Goal: Task Accomplishment & Management: Complete application form

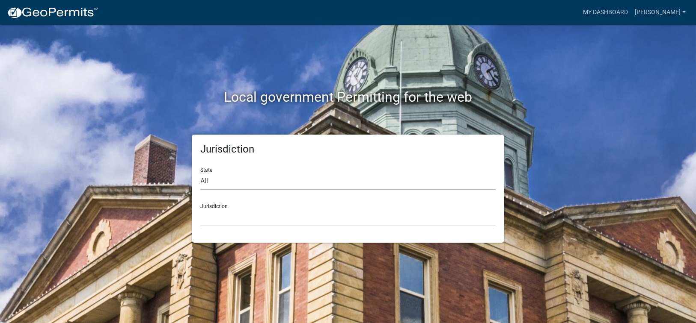
click at [267, 185] on select "All [US_STATE] [US_STATE] [US_STATE] [US_STATE] [US_STATE] [US_STATE] [US_STATE…" at bounding box center [347, 182] width 295 height 18
select select "[US_STATE]"
click at [200, 173] on select "All Colorado Georgia Indiana Iowa Kansas Minnesota Ohio South Carolina Wisconsin" at bounding box center [347, 182] width 295 height 18
click at [225, 222] on select "Carroll County, Georgia Cook County, Georgia Crawford County, Georgia Gilmer Co…" at bounding box center [347, 218] width 295 height 18
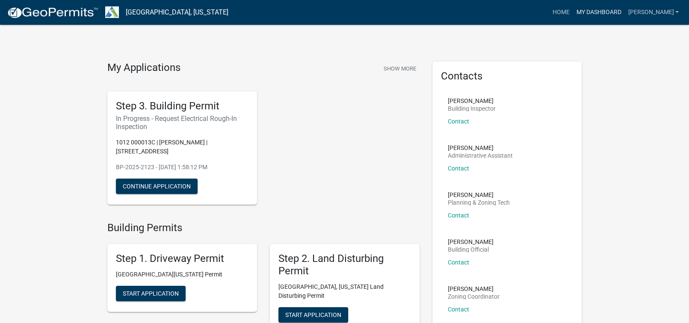
click at [623, 12] on link "My Dashboard" at bounding box center [599, 12] width 52 height 16
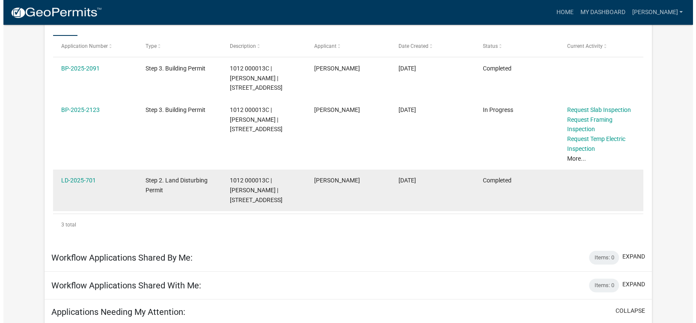
scroll to position [156, 0]
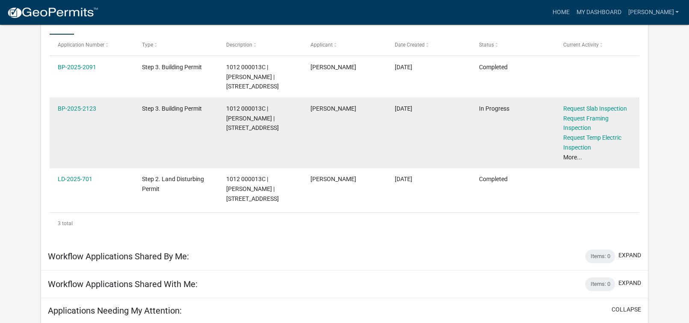
click at [573, 158] on link "More..." at bounding box center [572, 157] width 19 height 7
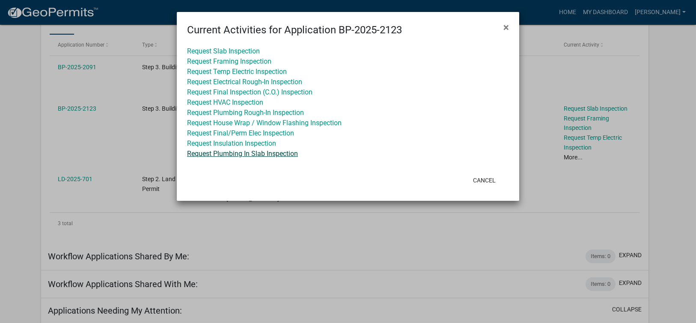
click at [241, 155] on link "Request Plumbing In Slab Inspection" at bounding box center [242, 154] width 111 height 8
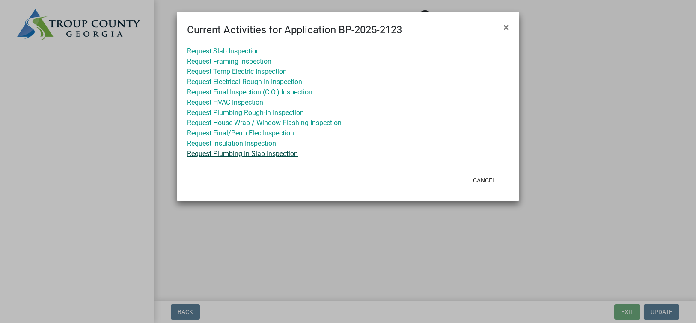
click at [245, 154] on link "Request Plumbing In Slab Inspection" at bounding box center [242, 154] width 111 height 8
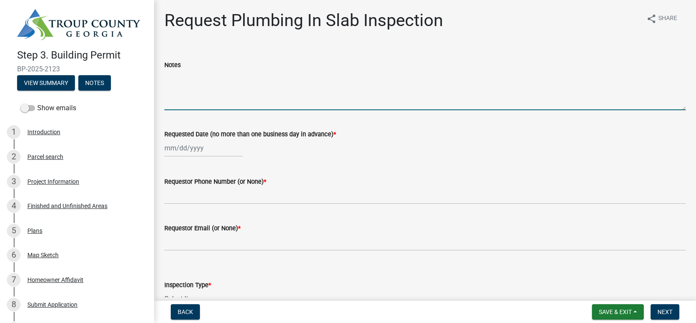
drag, startPoint x: 193, startPoint y: 104, endPoint x: 242, endPoint y: 110, distance: 49.5
click at [193, 104] on textarea "Notes" at bounding box center [424, 90] width 521 height 40
type textarea "R"
type textarea "Plumbing slab"
click at [194, 149] on div at bounding box center [203, 148] width 78 height 18
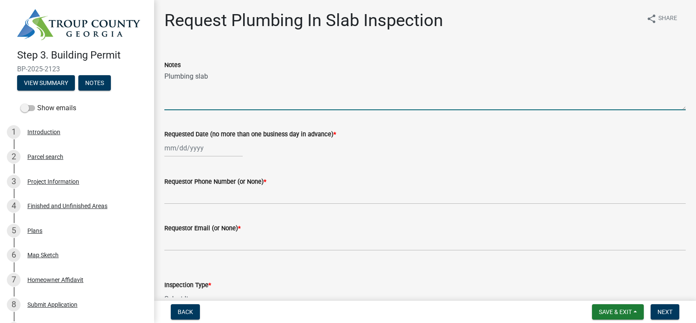
select select "10"
select select "2025"
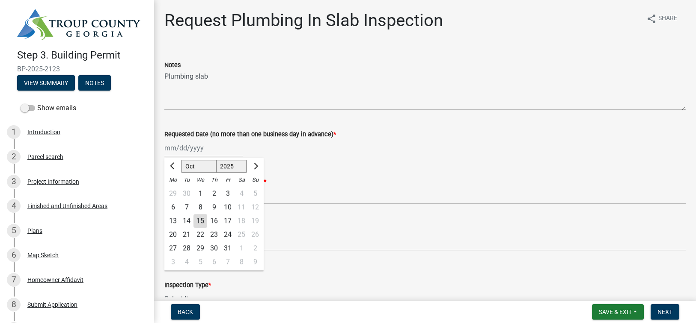
click at [201, 222] on div "15" at bounding box center [200, 221] width 14 height 14
type input "[DATE]"
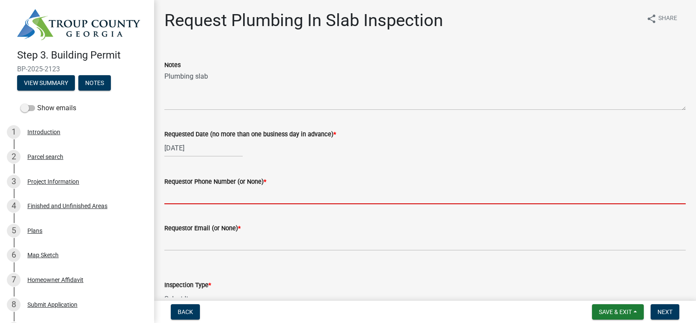
click at [191, 193] on input "Requestor Phone Number (or None) *" at bounding box center [424, 196] width 521 height 18
click at [210, 195] on input "Requestor Phone Number (or None) *" at bounding box center [424, 196] width 521 height 18
type input "6783788829"
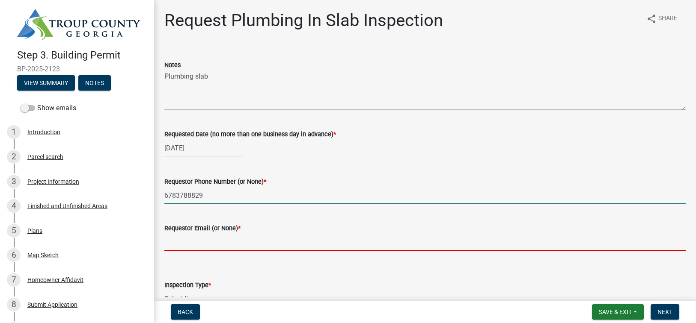
type input "[EMAIL_ADDRESS][DOMAIN_NAME]"
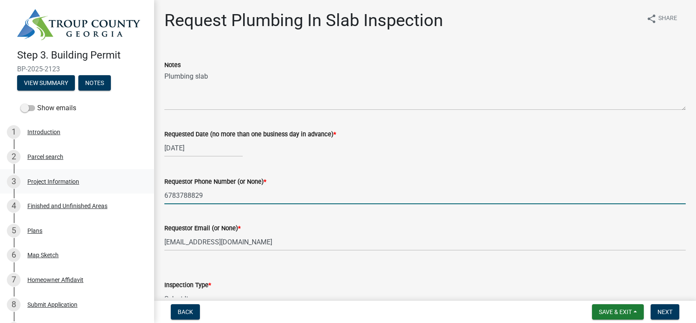
drag, startPoint x: 144, startPoint y: 196, endPoint x: 88, endPoint y: 190, distance: 55.9
click at [89, 190] on div "Step 3. Building Permit BP-2025-2123 View Summary Notes Show emails 1 Introduct…" at bounding box center [348, 161] width 696 height 323
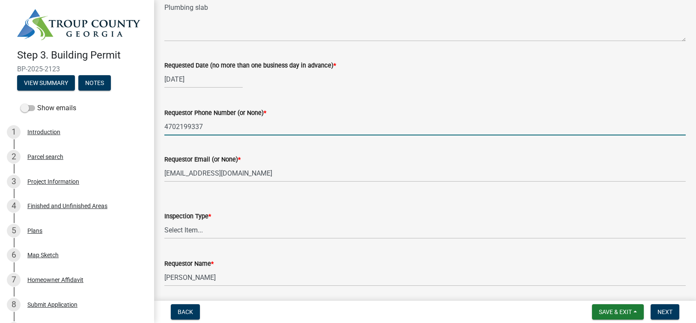
scroll to position [86, 0]
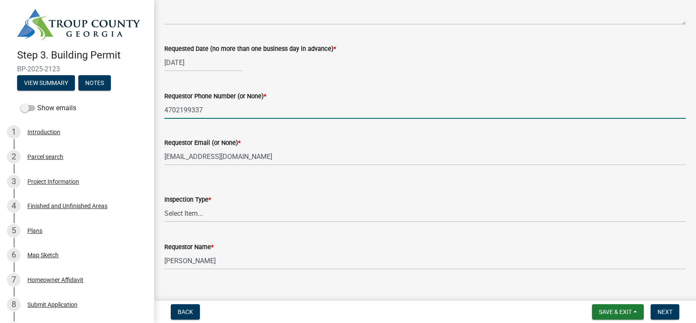
type input "4702199337"
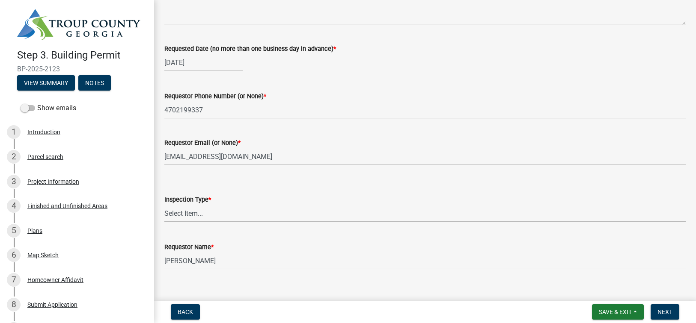
click at [201, 213] on select "Select Item... Plumbing In [GEOGRAPHIC_DATA]" at bounding box center [424, 214] width 521 height 18
click at [164, 205] on select "Select Item... Plumbing In [GEOGRAPHIC_DATA]" at bounding box center [424, 214] width 521 height 18
select select "0ba09e3c-889e-4090-ba6e-bf435437813b"
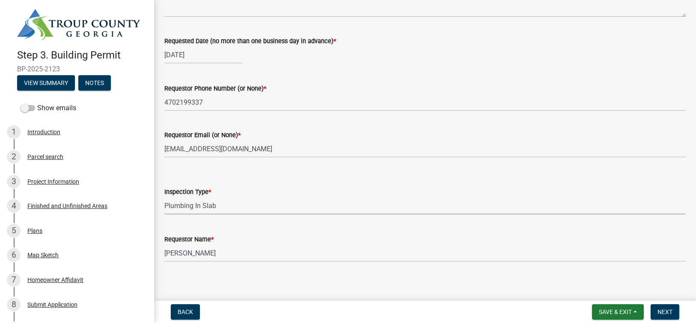
scroll to position [98, 0]
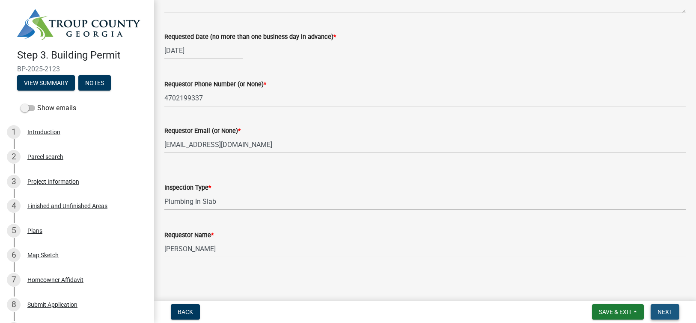
click at [667, 313] on span "Next" at bounding box center [664, 312] width 15 height 7
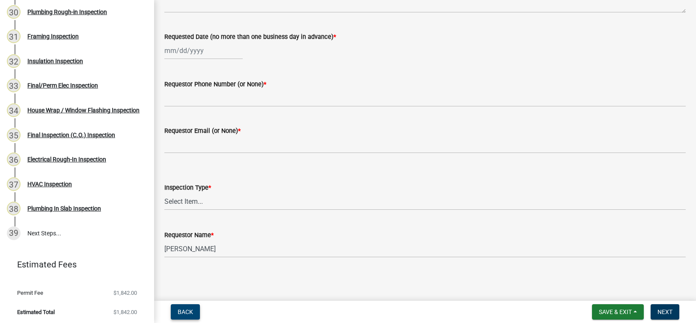
click at [181, 313] on span "Back" at bounding box center [185, 312] width 15 height 7
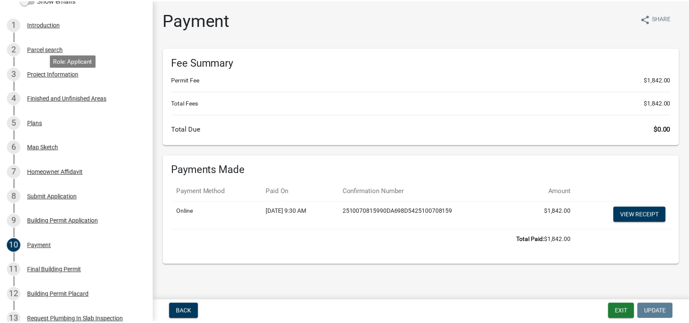
scroll to position [0, 0]
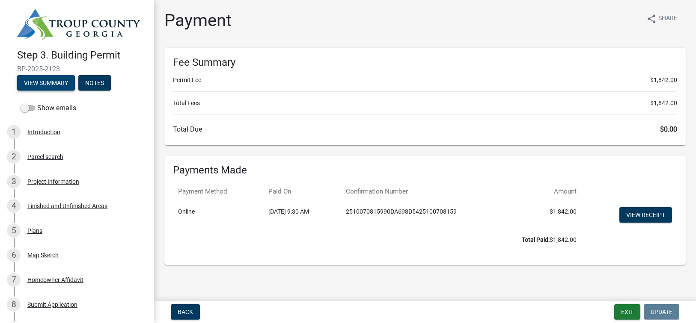
click at [53, 82] on button "View Summary" at bounding box center [46, 82] width 58 height 15
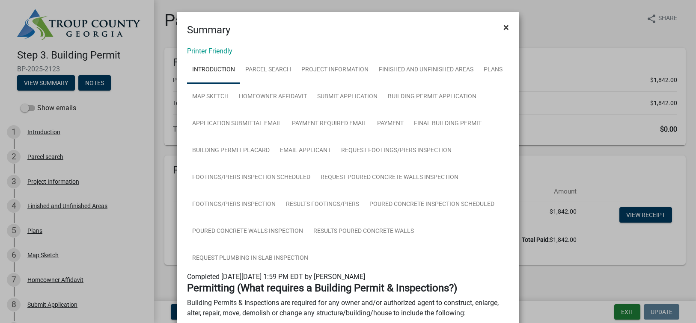
click at [505, 26] on button "×" at bounding box center [505, 27] width 19 height 24
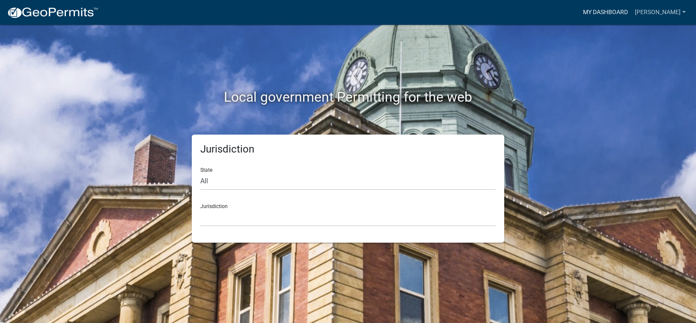
click at [631, 8] on link "My Dashboard" at bounding box center [605, 12] width 52 height 16
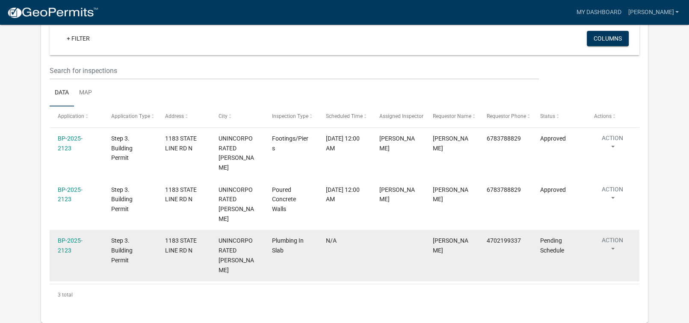
scroll to position [716, 0]
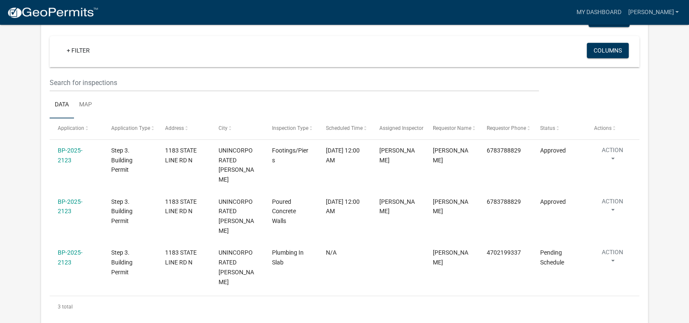
click at [336, 296] on div "3 total" at bounding box center [345, 306] width 590 height 21
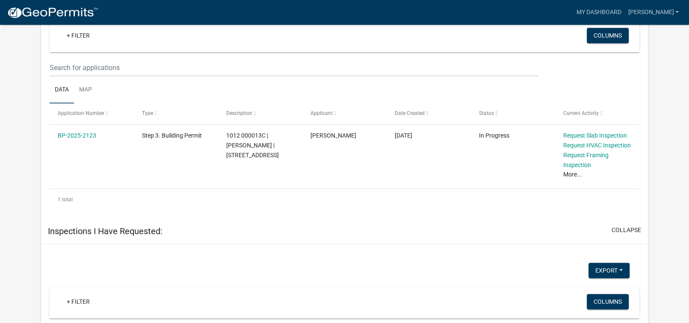
scroll to position [545, 0]
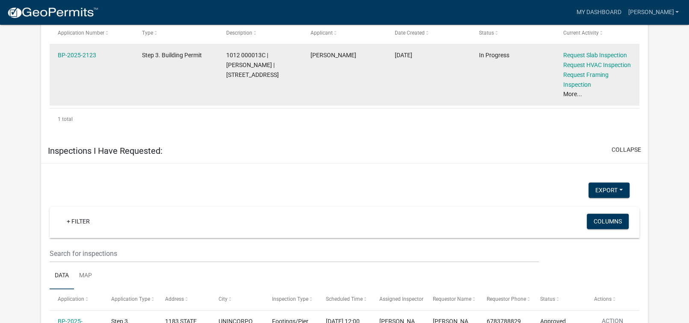
click at [568, 98] on link "More..." at bounding box center [572, 94] width 19 height 7
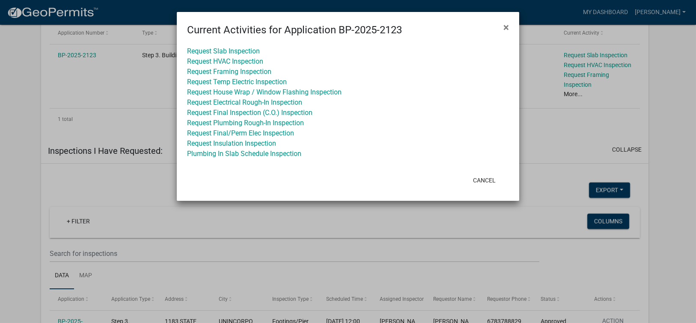
click at [149, 106] on ngb-modal-window "Current Activities for Application BP-2025-2123 × Request Slab Inspection Reque…" at bounding box center [348, 161] width 696 height 323
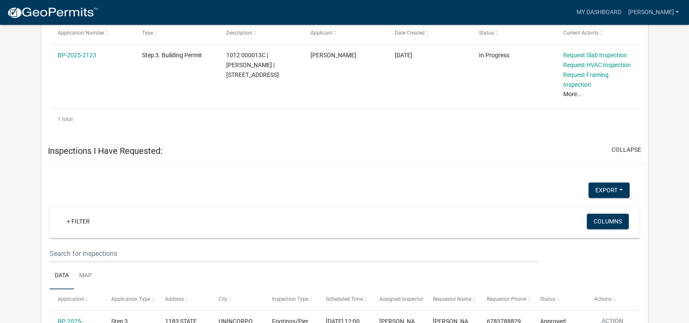
click at [338, 130] on div "1 total" at bounding box center [345, 119] width 590 height 21
drag, startPoint x: 253, startPoint y: 213, endPoint x: 241, endPoint y: 206, distance: 13.8
